Goal: Navigation & Orientation: Find specific page/section

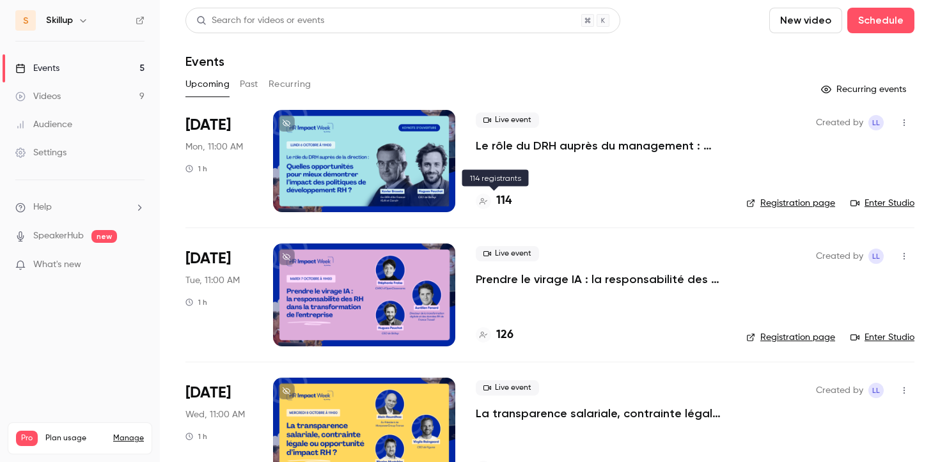
click at [501, 201] on h4 "114" at bounding box center [503, 201] width 15 height 17
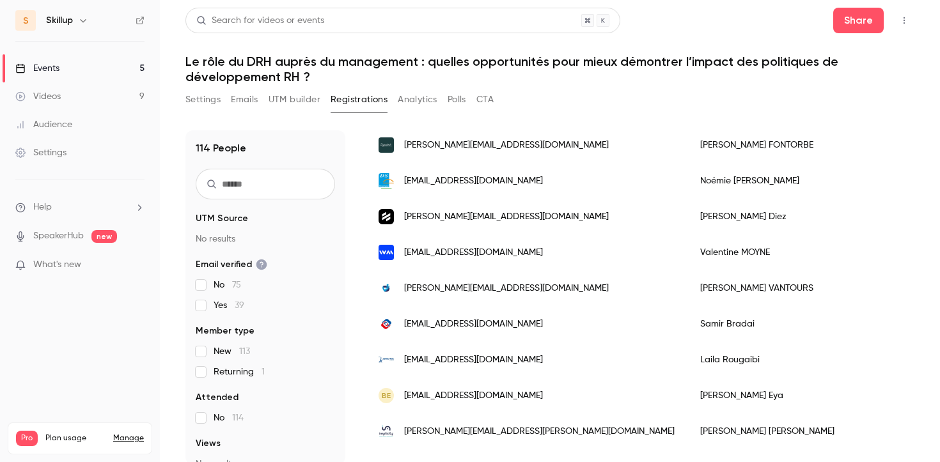
scroll to position [63, 0]
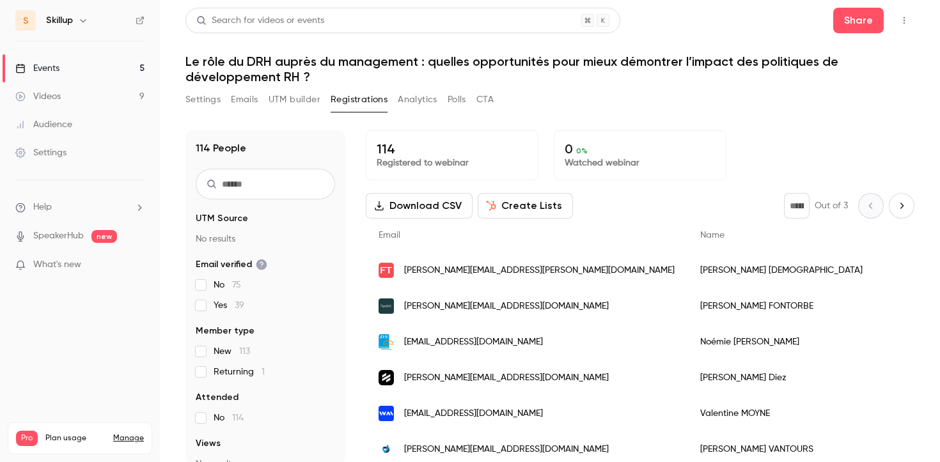
click at [76, 69] on link "Events 5" at bounding box center [80, 68] width 160 height 28
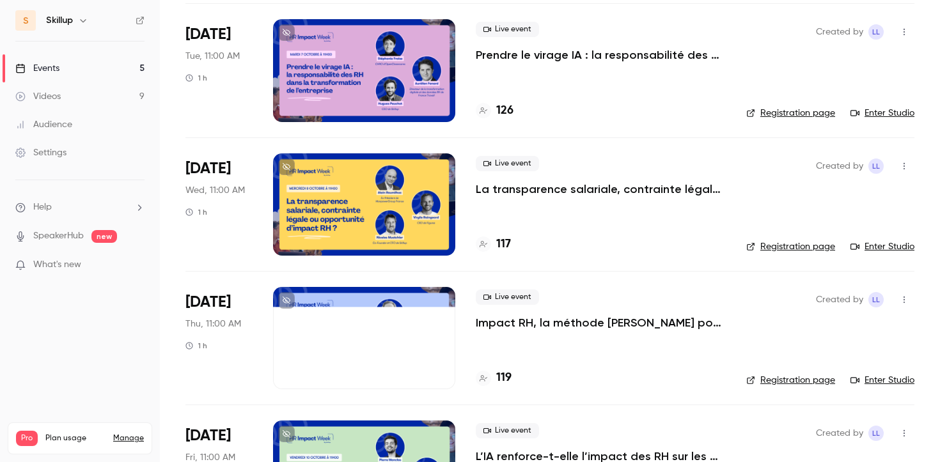
scroll to position [264, 0]
